Goal: Contribute content: Contribute content

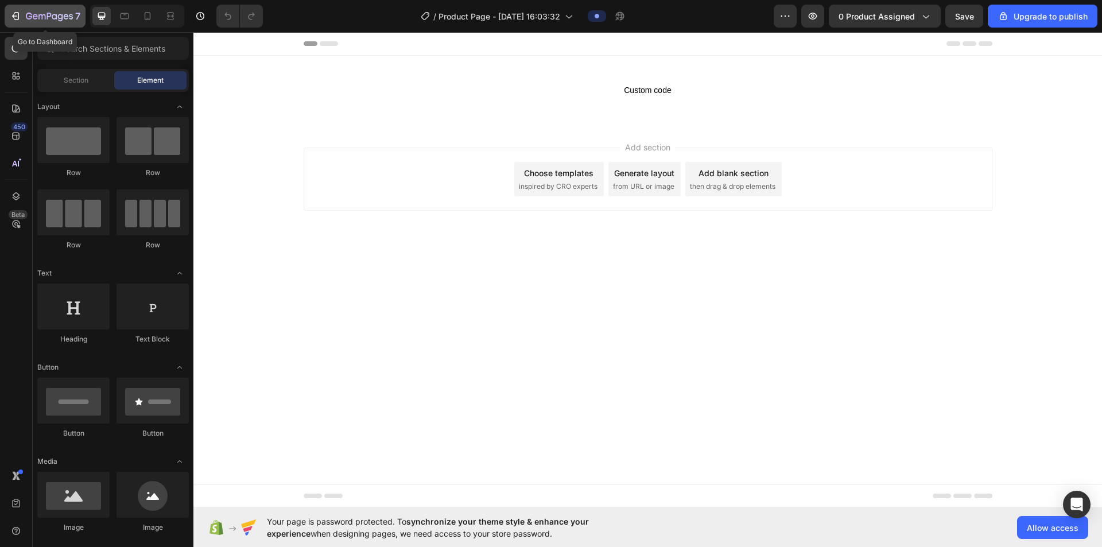
click at [45, 18] on icon "button" at bounding box center [41, 16] width 7 height 5
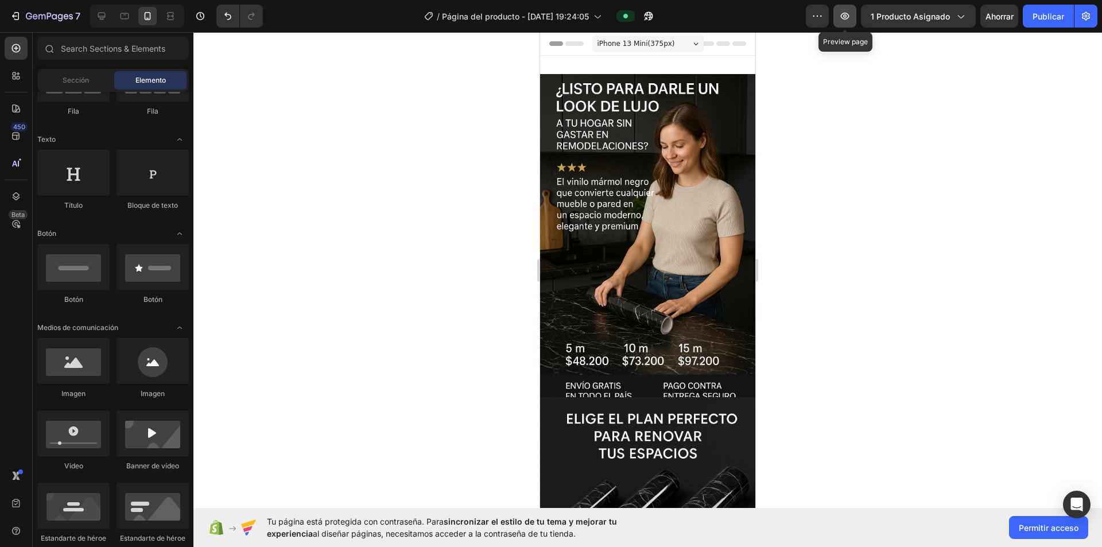
click at [850, 18] on icon "button" at bounding box center [844, 15] width 11 height 11
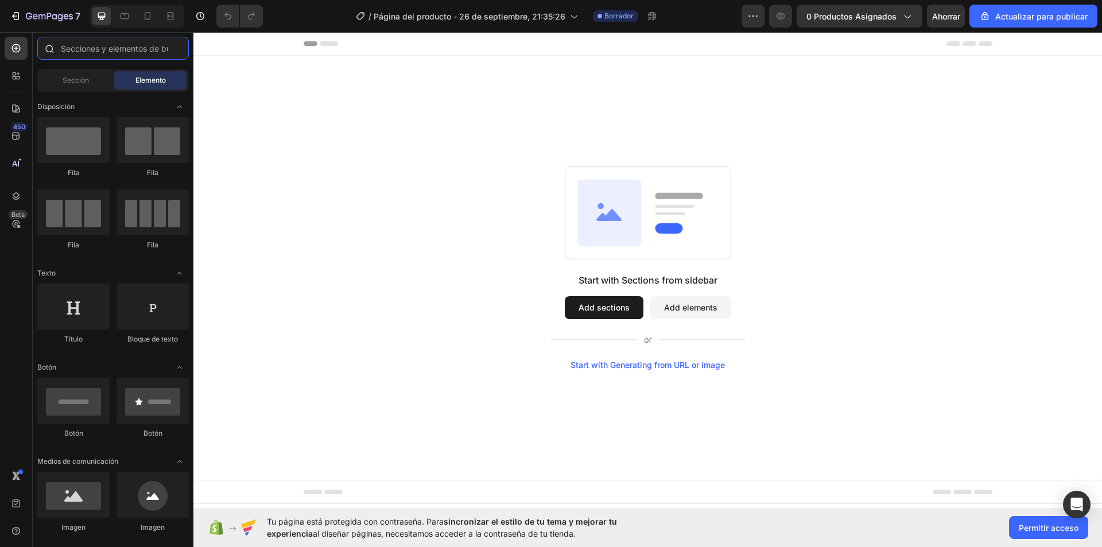
click at [74, 48] on input "text" at bounding box center [113, 48] width 152 height 23
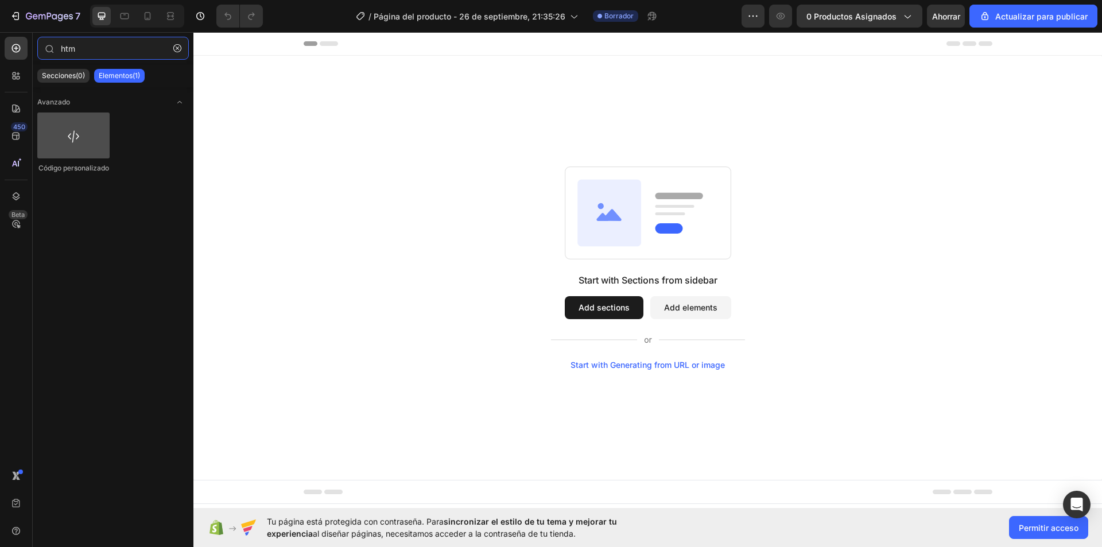
type input "htm"
click at [55, 143] on div at bounding box center [73, 136] width 72 height 46
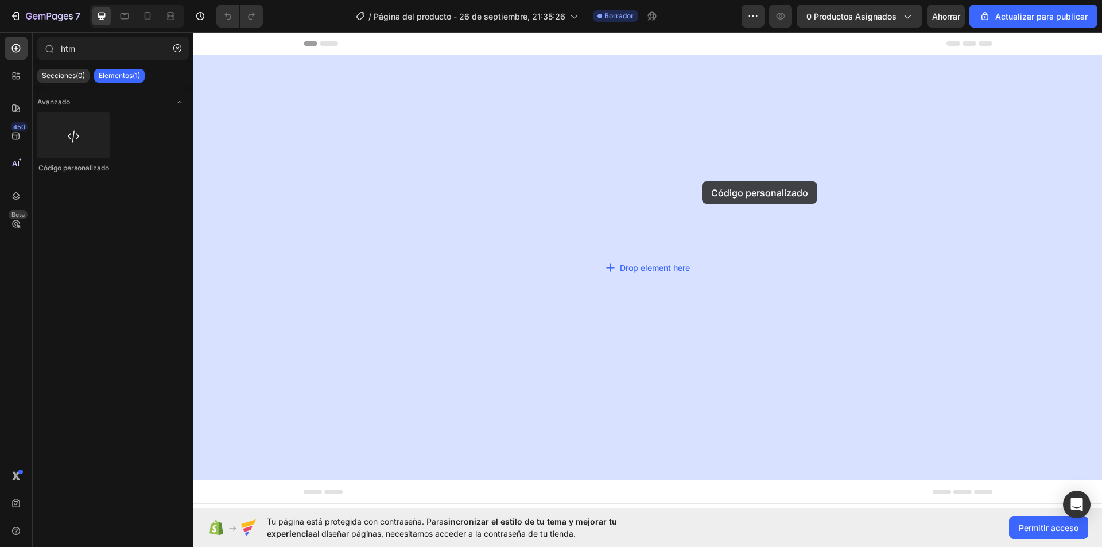
drag, startPoint x: 272, startPoint y: 183, endPoint x: 568, endPoint y: 475, distance: 416.5
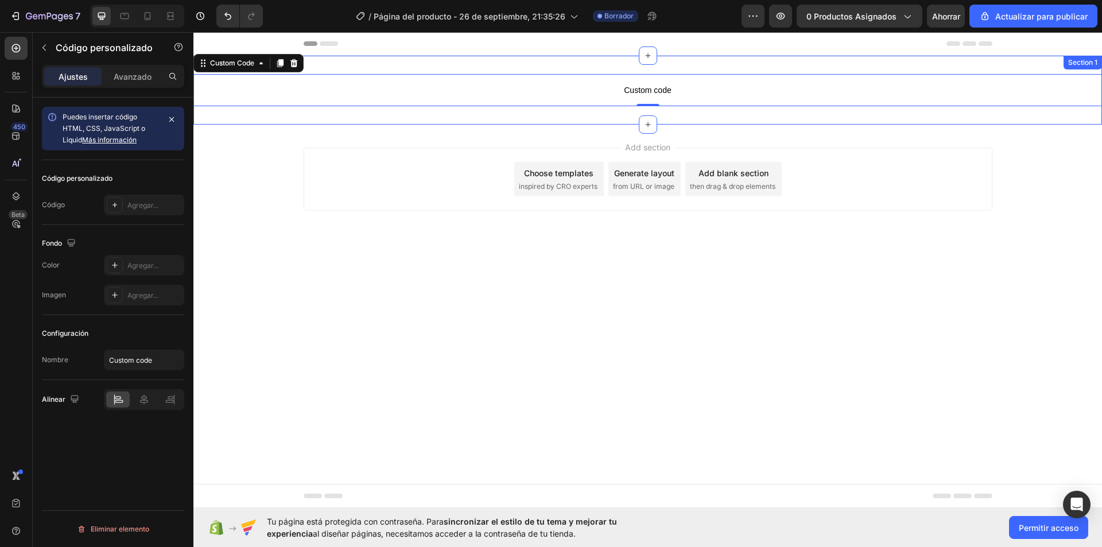
click at [676, 97] on p "Custom code" at bounding box center [647, 90] width 909 height 32
click at [675, 95] on span "Custom code" at bounding box center [647, 90] width 909 height 14
click at [666, 83] on p "Custom code" at bounding box center [647, 90] width 909 height 32
click at [665, 81] on p "Custom code" at bounding box center [647, 90] width 909 height 32
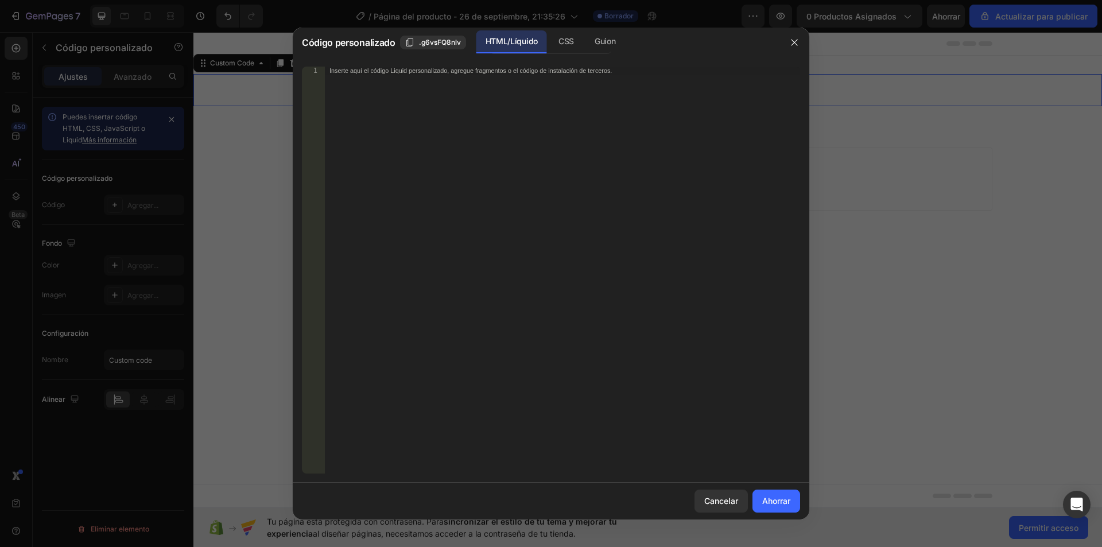
click at [494, 99] on div "Inserte aquí el código Liquid personalizado, agregue fragmentos o el código de …" at bounding box center [562, 278] width 475 height 423
paste textarea "<meta name="viewport" content="width=device-width, initial-scale="
type textarea "<meta name="viewport" content="width=device-width, initial-scale="
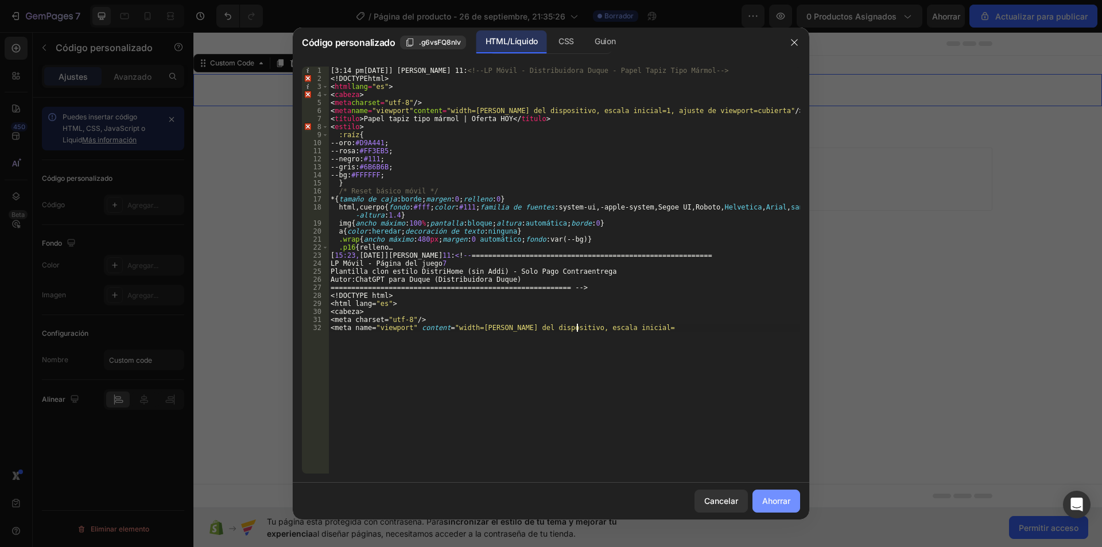
click at [784, 494] on button "Ahorrar" at bounding box center [777, 501] width 48 height 23
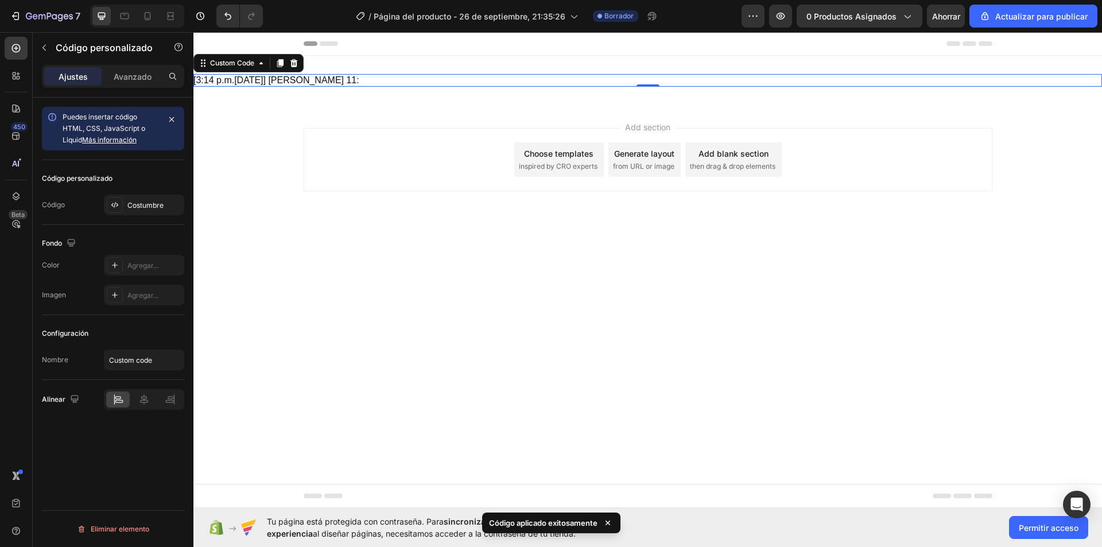
click at [607, 81] on div "[3:14 p.m., 26/9/2025] Alejandro 11:" at bounding box center [647, 80] width 909 height 13
click at [394, 78] on div "[3:14 p.m., 26/9/2025] Alejandro 11:" at bounding box center [647, 80] width 909 height 13
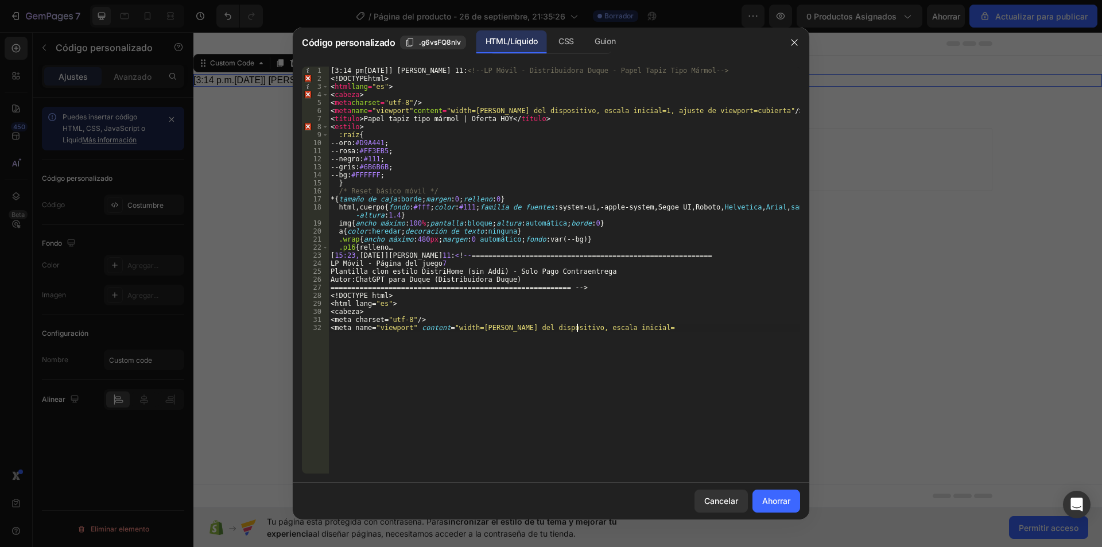
drag, startPoint x: 578, startPoint y: 328, endPoint x: 679, endPoint y: 341, distance: 101.9
click at [679, 341] on div "[3:14 pm, 26/9/2025] Alejandro 11: <!-- LP Móvil - Distribuidora Duque - Papel …" at bounding box center [564, 278] width 472 height 423
click at [679, 322] on div "[3:14 pm, 26/9/2025] Alejandro 11: <!-- LP Móvil - Distribuidora Duque - Papel …" at bounding box center [564, 278] width 472 height 423
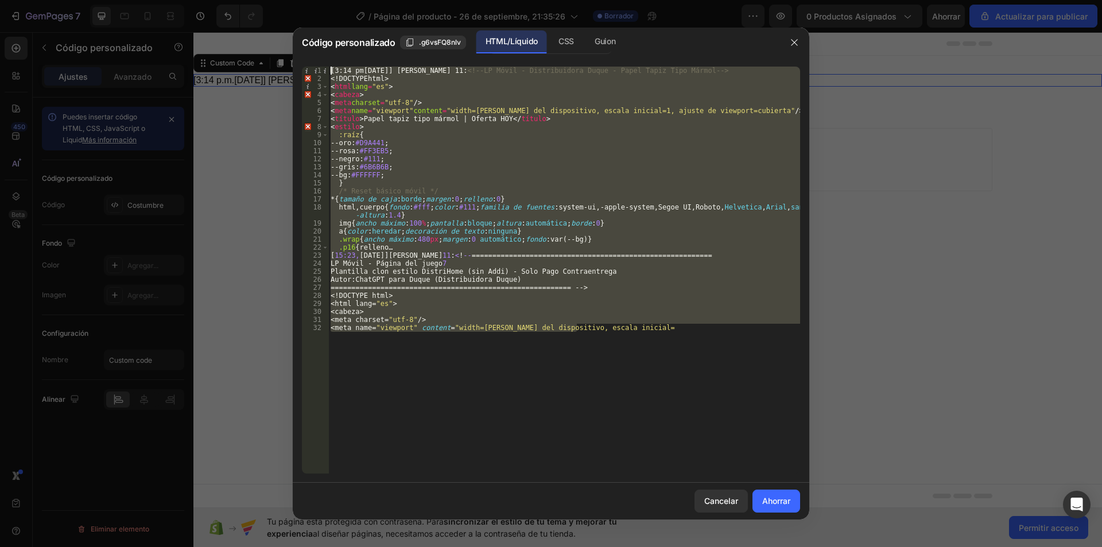
drag, startPoint x: 671, startPoint y: 332, endPoint x: 368, endPoint y: 40, distance: 420.6
click at [368, 40] on div "Código personalizado .g6vsFQ8nlv HTML/Líquido CSS Guion <meta charset="utf-8" /…" at bounding box center [551, 274] width 517 height 492
type textarea "[3:14 p.m., 26/9/2025] Alejandro 11: <!-- LP Móvil - Distribuidora Duque - Pape…"
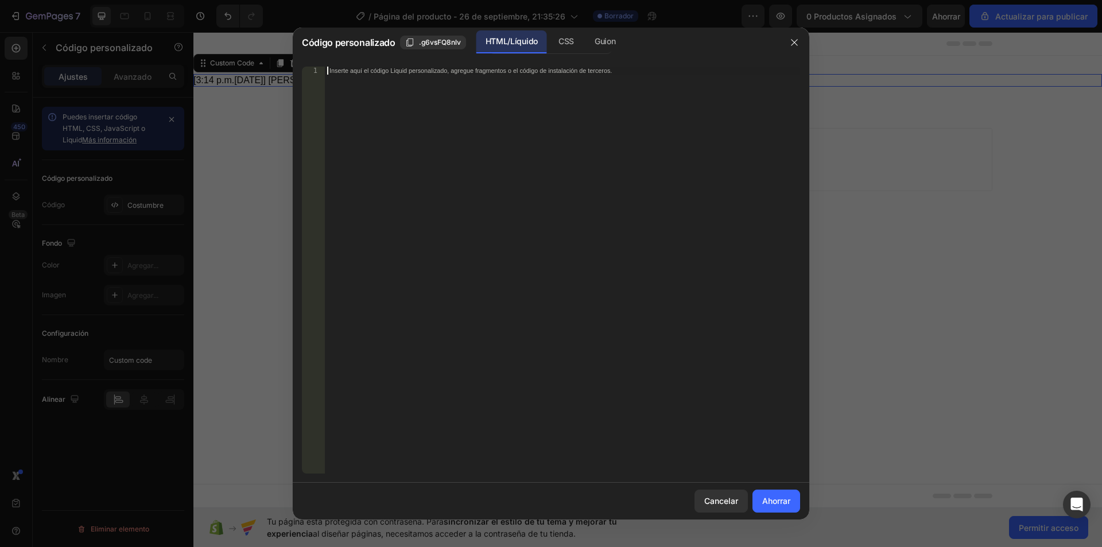
click at [952, 158] on div at bounding box center [551, 273] width 1102 height 547
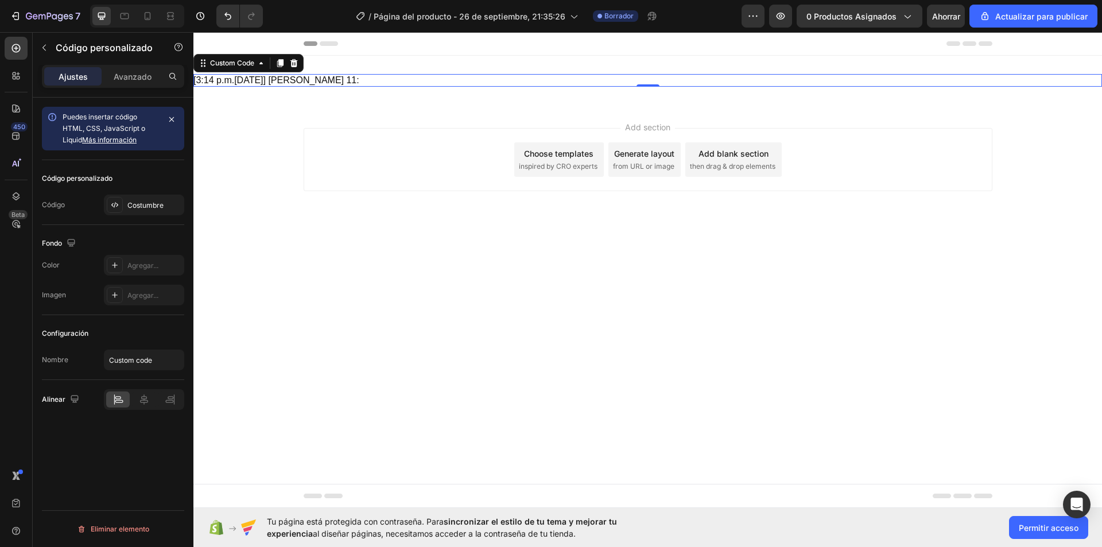
click at [429, 72] on div "[3:14 p.m., 26/9/2025] Alejandro 11: Custom Code 0 Section 1" at bounding box center [647, 80] width 909 height 49
click at [430, 84] on div "[3:14 p.m., 26/9/2025] Alejandro 11:" at bounding box center [647, 80] width 909 height 13
click at [290, 63] on icon at bounding box center [293, 63] width 9 height 9
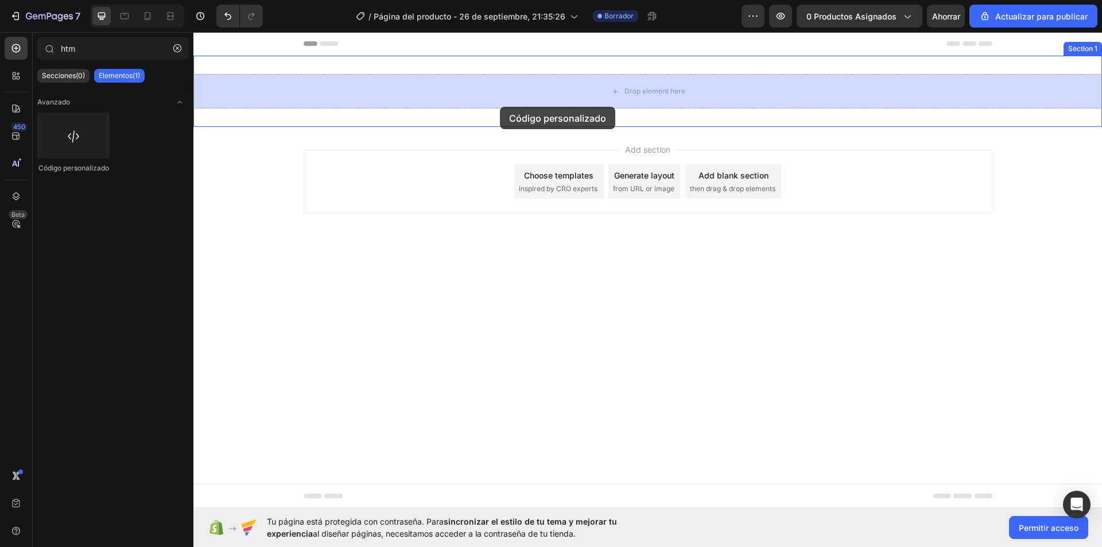
drag, startPoint x: 351, startPoint y: 181, endPoint x: 542, endPoint y: 164, distance: 191.3
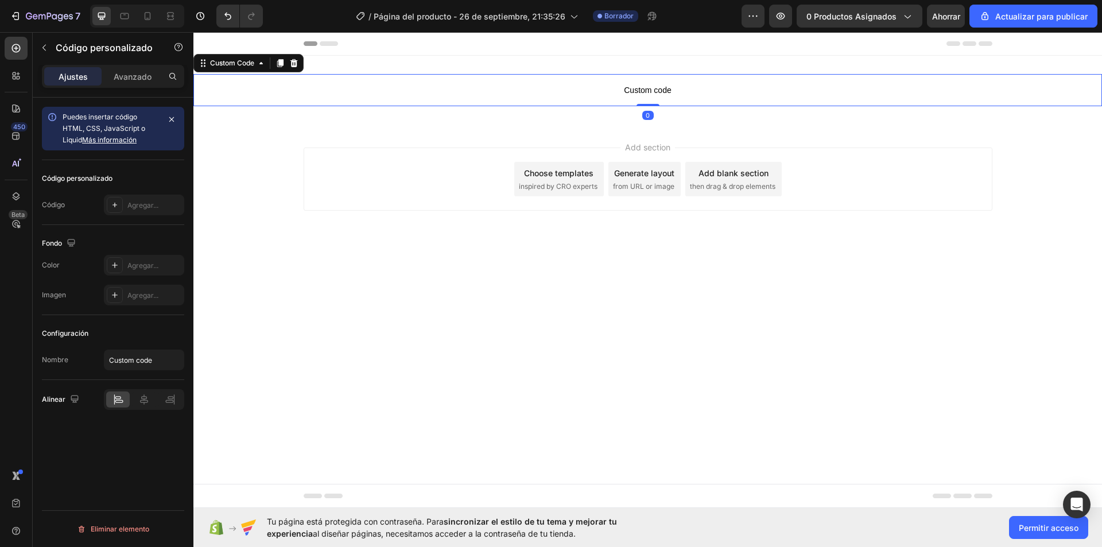
click at [630, 86] on span "Custom code" at bounding box center [647, 90] width 909 height 14
click at [628, 86] on span "Custom code" at bounding box center [647, 90] width 909 height 14
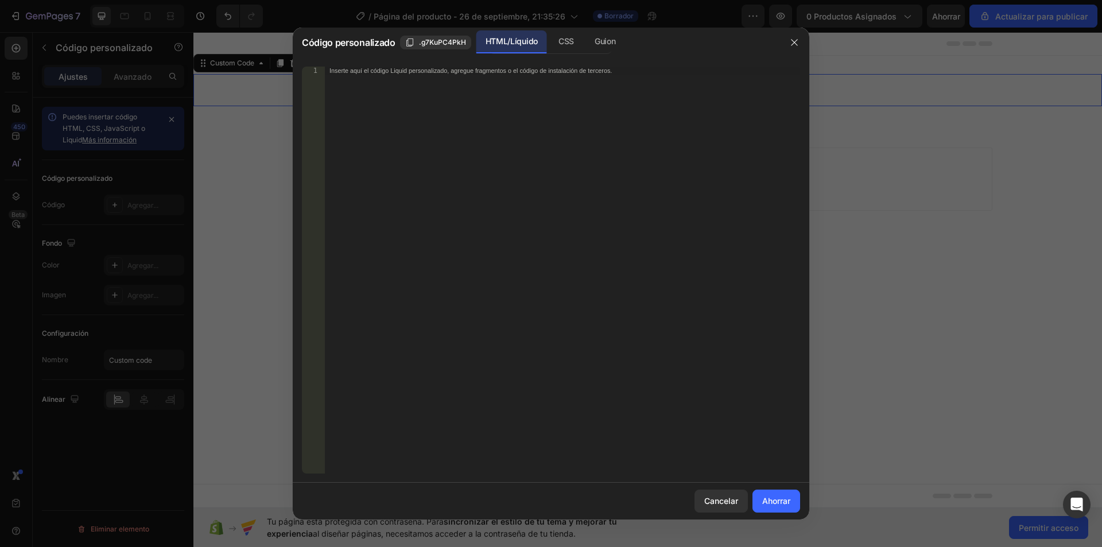
click at [405, 158] on div "Inserte aquí el código Liquid personalizado, agregue fragmentos o el código de …" at bounding box center [562, 278] width 475 height 423
paste textarea "</html>"
type textarea "</html>"
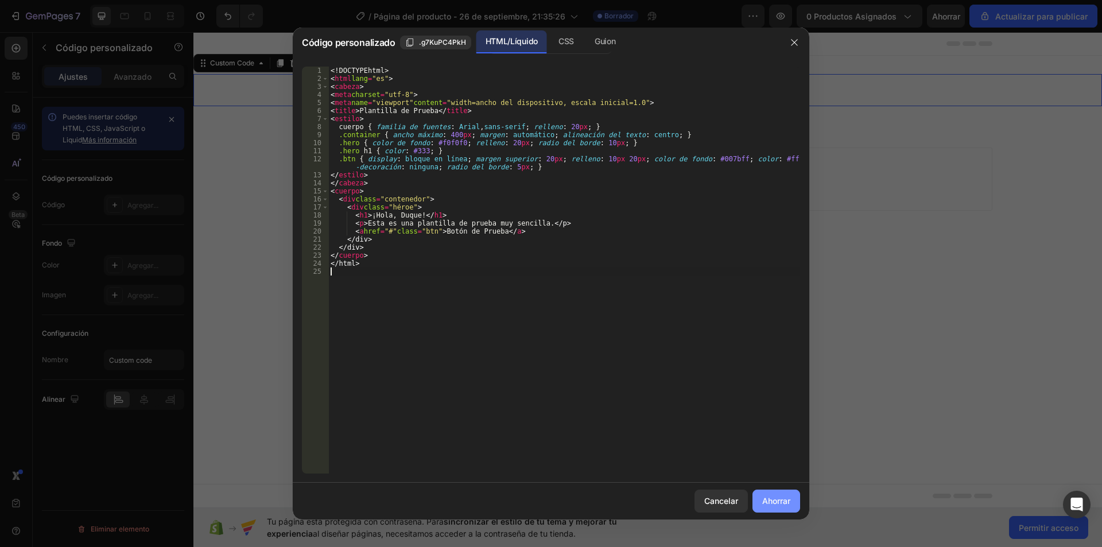
click at [785, 491] on button "Ahorrar" at bounding box center [777, 501] width 48 height 23
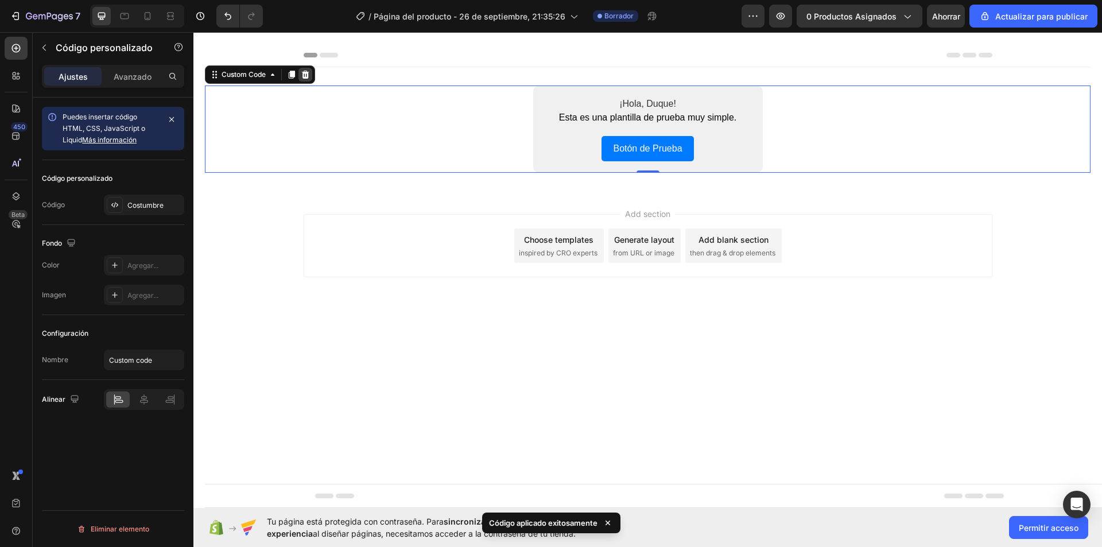
click at [307, 69] on div at bounding box center [306, 75] width 14 height 14
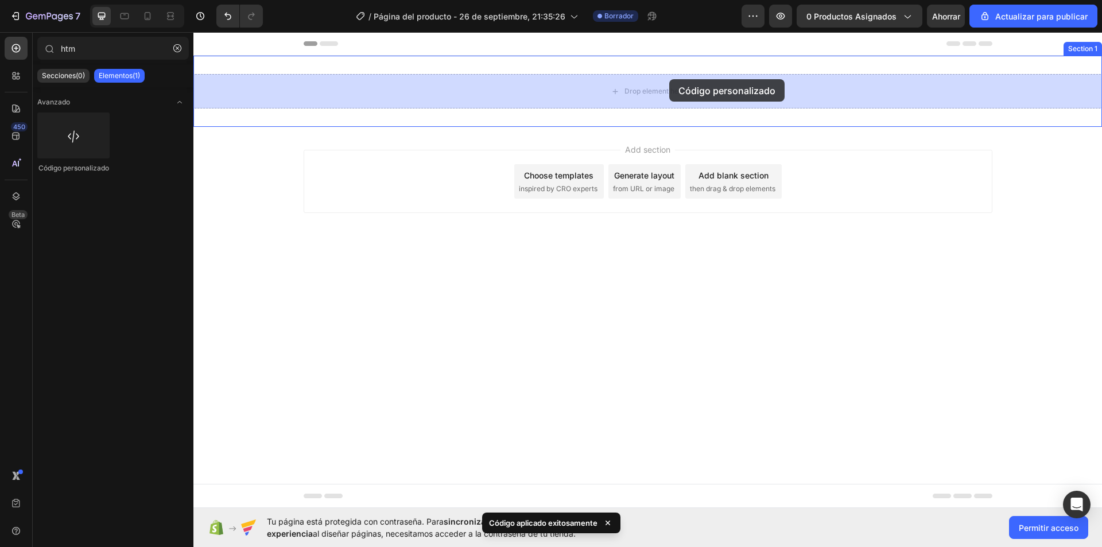
drag, startPoint x: 274, startPoint y: 156, endPoint x: 669, endPoint y: 79, distance: 402.4
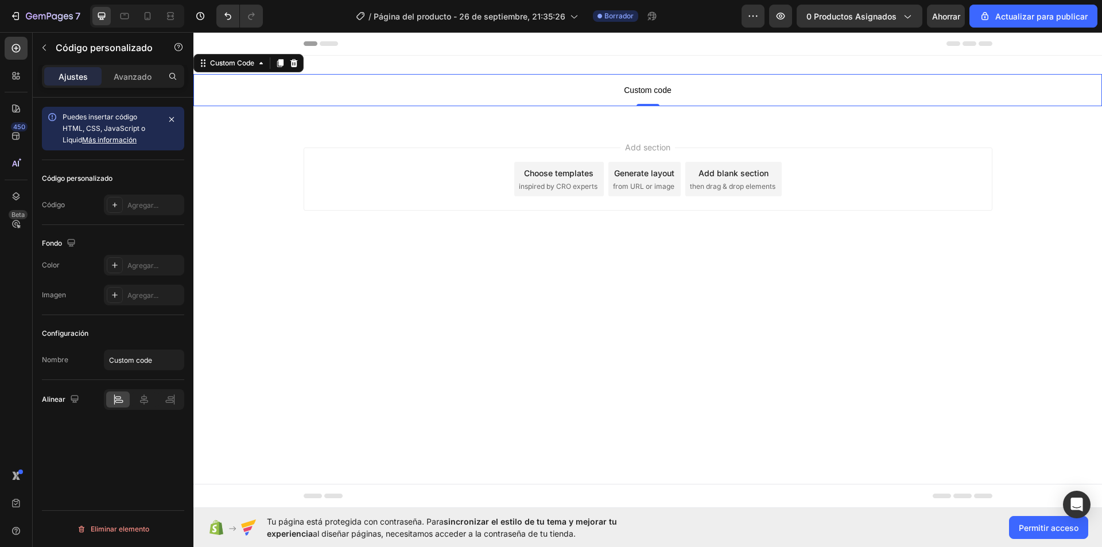
click at [647, 84] on span "Custom code" at bounding box center [647, 90] width 909 height 14
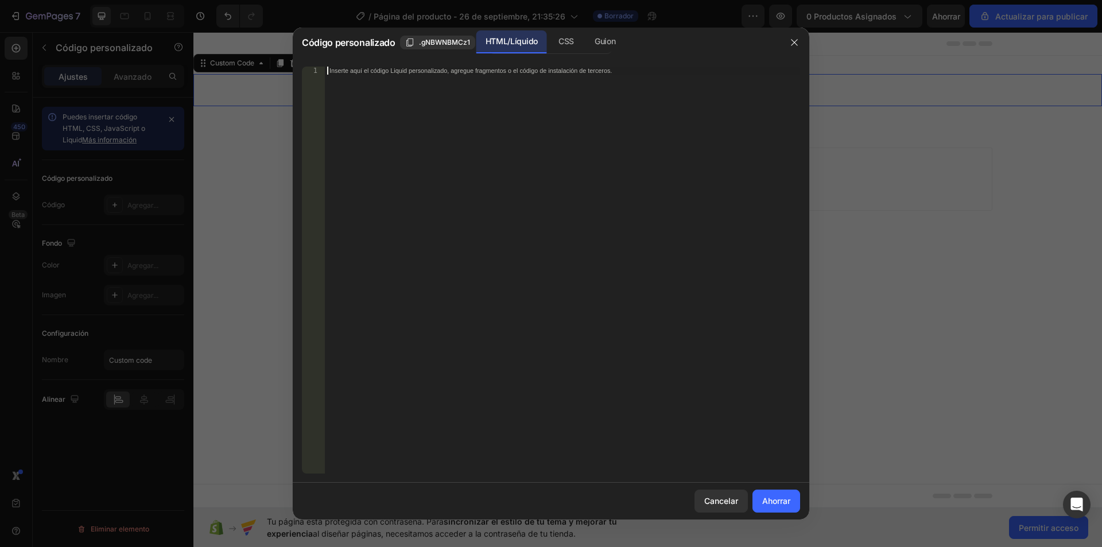
click at [484, 91] on div "Inserte aquí el código Liquid personalizado, agregue fragmentos o el código de …" at bounding box center [562, 278] width 475 height 423
paste textarea "</html>"
type textarea "</html>"
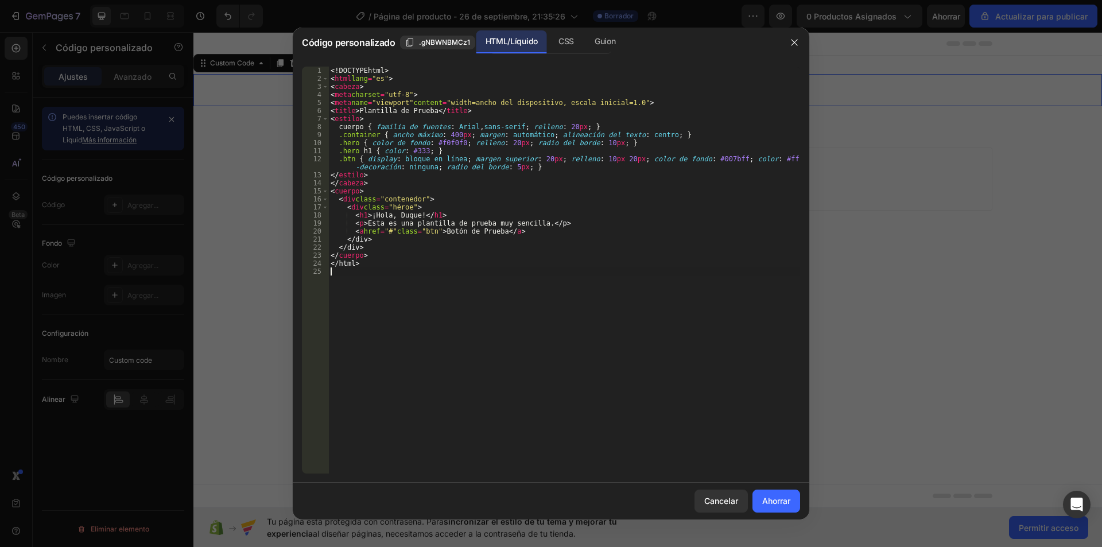
type textarea "</html>"
click at [791, 509] on button "Ahorrar" at bounding box center [777, 501] width 48 height 23
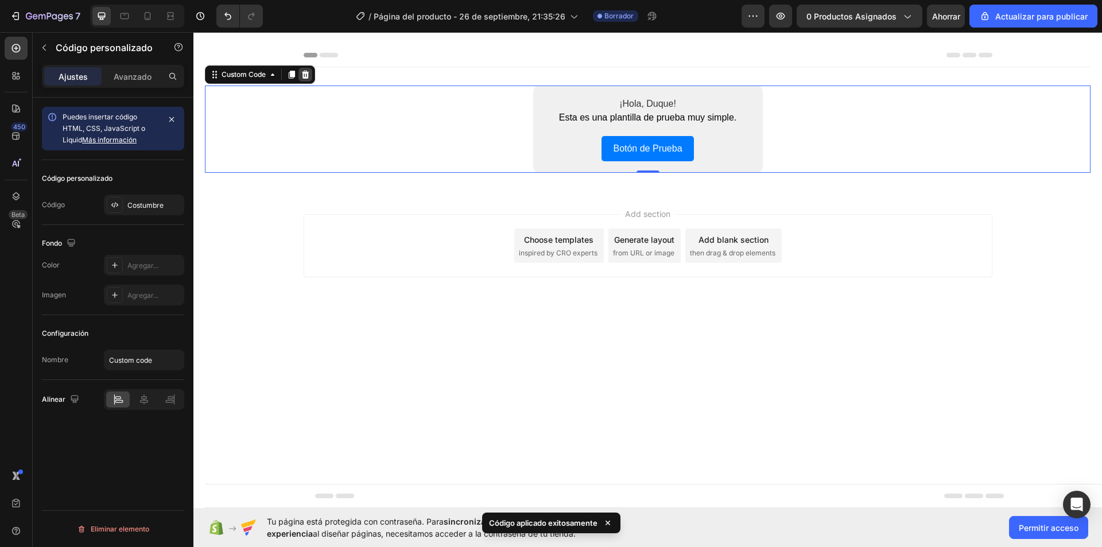
click at [305, 72] on icon at bounding box center [305, 75] width 7 height 8
